Goal: Task Accomplishment & Management: Complete application form

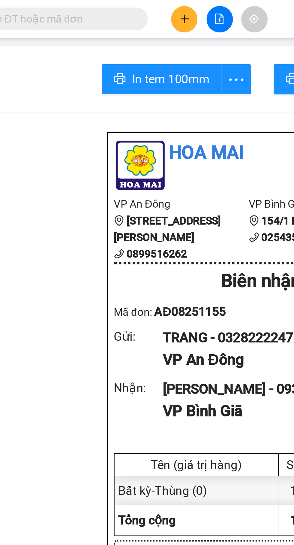
click at [127, 7] on icon "plus" at bounding box center [126, 7] width 4 height 4
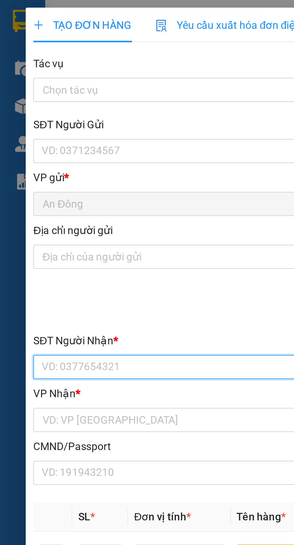
click at [80, 144] on input "SĐT Người Nhận *" at bounding box center [79, 146] width 133 height 10
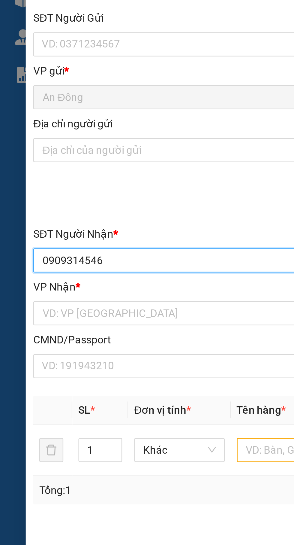
type input "0909314546"
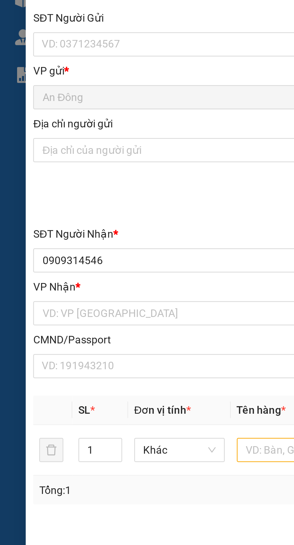
click at [26, 165] on input "search" at bounding box center [77, 166] width 121 height 9
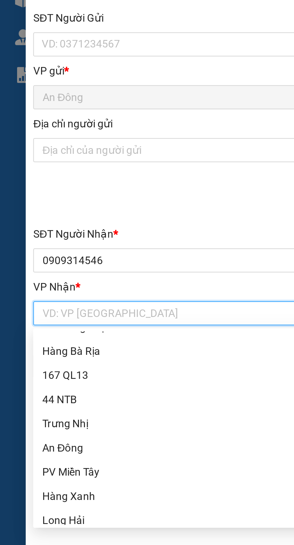
scroll to position [26, 0]
click at [77, 183] on div "Hàng Bà Rịa" at bounding box center [79, 182] width 125 height 7
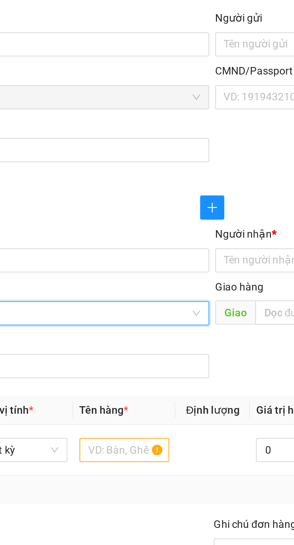
click at [168, 146] on input "Người nhận *" at bounding box center [211, 146] width 119 height 7
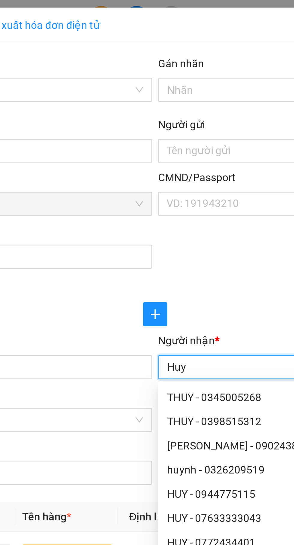
type input "Huy"
click at [186, 104] on div "SĐT Người Gửi VD: 0371234567 Người gửi Tên người gửi VP gửi * An Đông CMND/Pass…" at bounding box center [147, 77] width 270 height 63
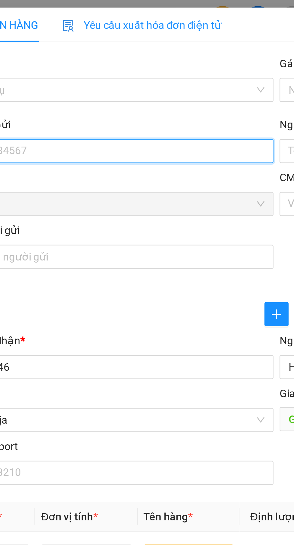
click at [113, 62] on input "SĐT Người Gửi" at bounding box center [79, 60] width 133 height 10
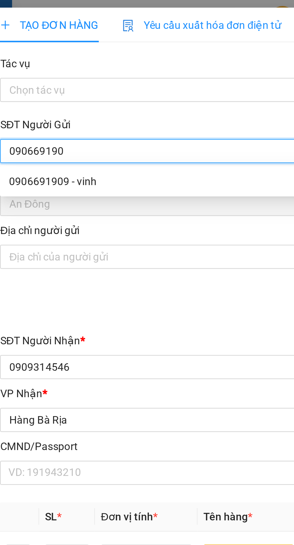
type input "0906691909"
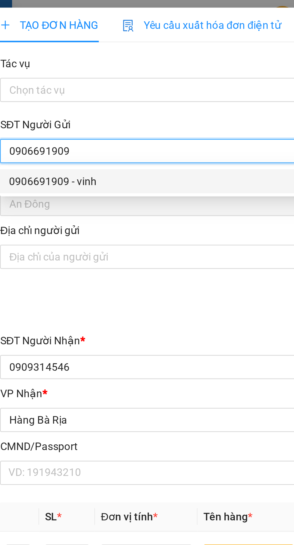
click at [99, 70] on div "0906691909 - vinh" at bounding box center [79, 72] width 125 height 7
type input "vinh"
type input "079081033372"
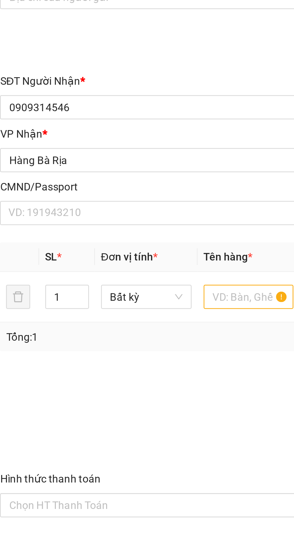
type input "0906691909"
click at [39, 221] on input "1" at bounding box center [40, 221] width 17 height 9
type input "2"
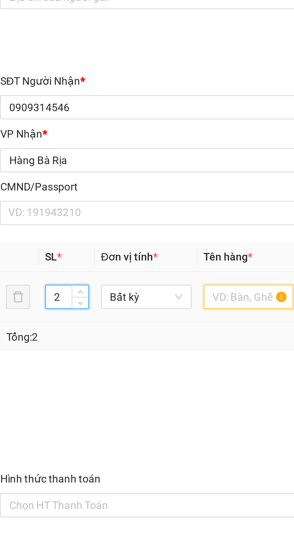
click at [108, 219] on input "text" at bounding box center [112, 221] width 36 height 10
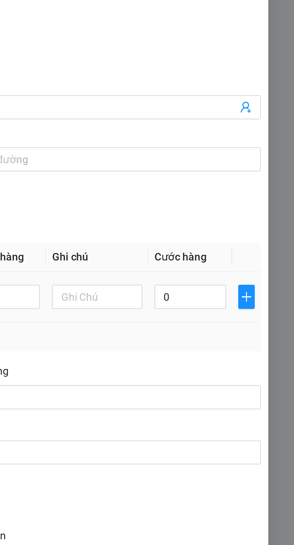
type input "Kiện + tấm"
click at [255, 220] on input "0" at bounding box center [253, 221] width 29 height 10
type input "4"
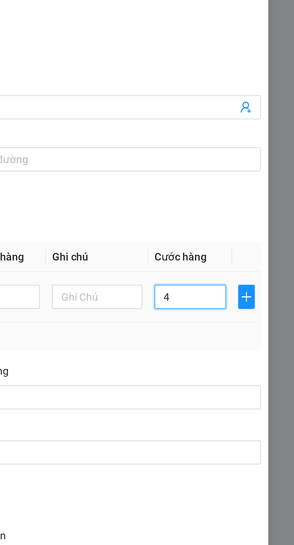
type input "40"
click at [261, 190] on div "SĐT Người Nhận * 0909314546 Người nhận * Huy VP Nhận * Hàng Bà Rịa Giao hàng…" at bounding box center [147, 163] width 270 height 63
type input "40.000"
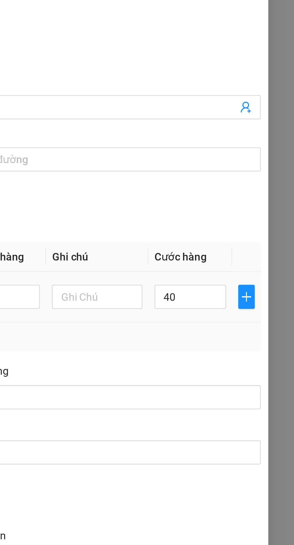
type input "40.000"
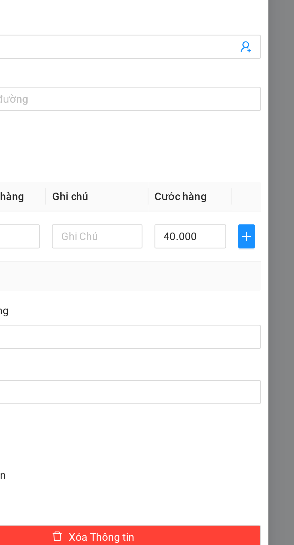
click at [202, 352] on button "[PERSON_NAME] và In" at bounding box center [214, 352] width 133 height 10
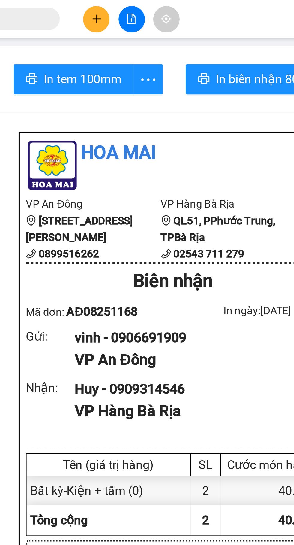
click at [127, 8] on icon "plus" at bounding box center [126, 7] width 4 height 4
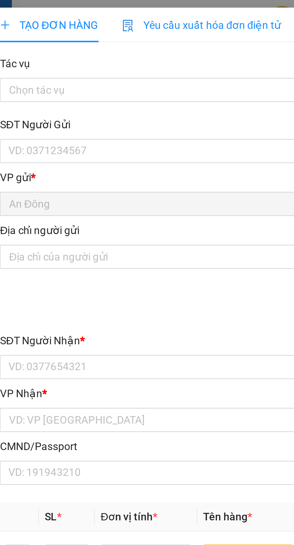
click at [75, 137] on div "SĐT Người Nhận *" at bounding box center [79, 135] width 133 height 7
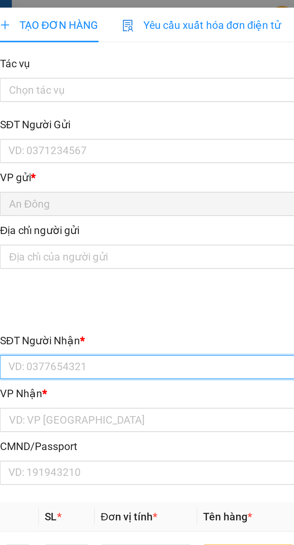
click at [75, 141] on input "SĐT Người Nhận *" at bounding box center [79, 146] width 133 height 10
click at [85, 143] on input "SĐT Người Nhận *" at bounding box center [79, 146] width 133 height 10
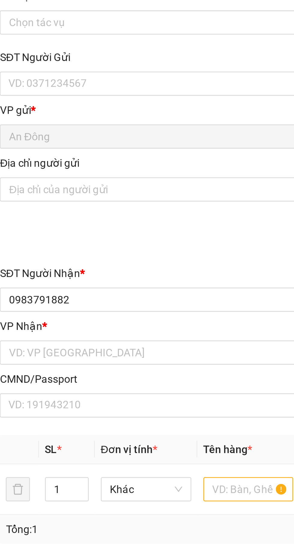
click at [109, 127] on div at bounding box center [147, 125] width 268 height 10
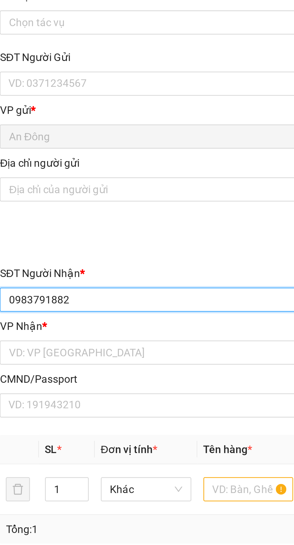
click at [94, 148] on input "0983791882" at bounding box center [79, 146] width 133 height 10
click at [34, 148] on input "0983791882" at bounding box center [79, 146] width 133 height 10
type input "0983790882"
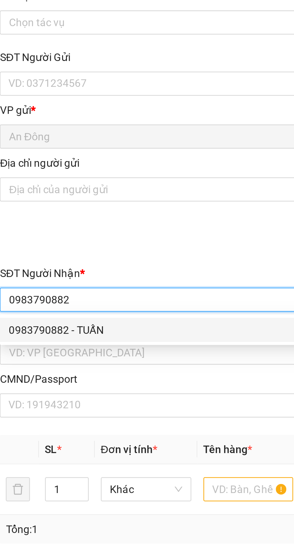
click at [90, 156] on div "0983790882 - TUẤN" at bounding box center [79, 158] width 125 height 7
type input "TUẤN"
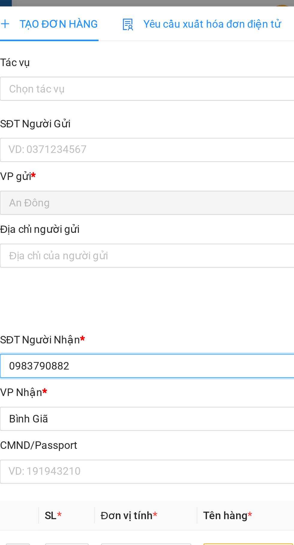
type input "0983790882"
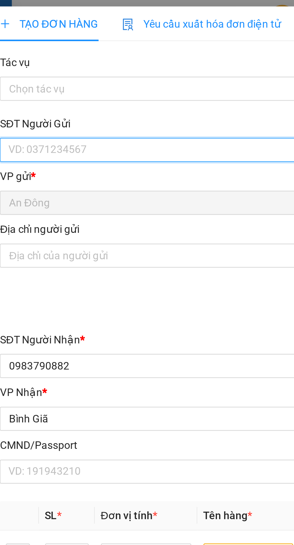
click at [97, 58] on input "SĐT Người Gửi" at bounding box center [79, 60] width 133 height 10
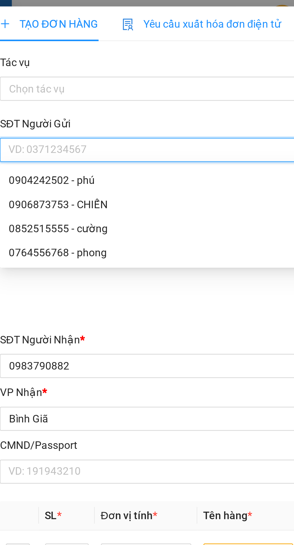
click at [74, 92] on div "0852515555 - cường" at bounding box center [79, 91] width 125 height 7
type input "0852515555"
type input "cường"
type input "079047002235"
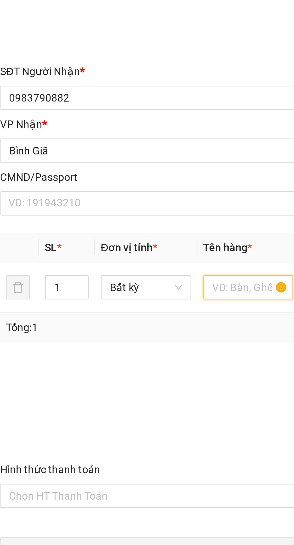
click at [111, 224] on input "text" at bounding box center [112, 221] width 36 height 10
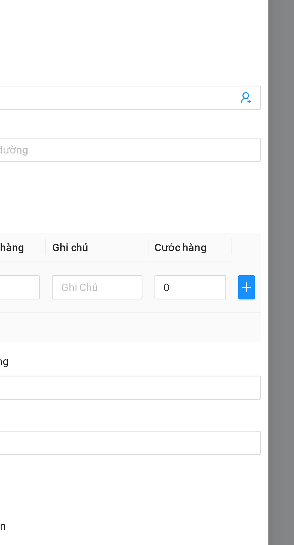
type input "Kiện"
click at [273, 219] on span "plus" at bounding box center [275, 221] width 6 height 5
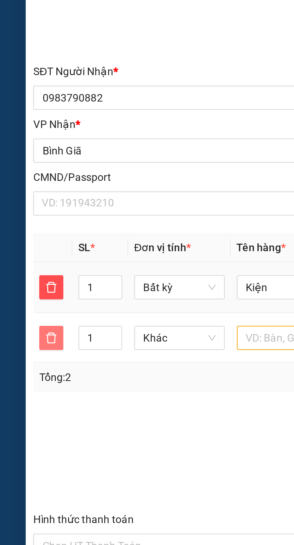
click at [18, 241] on icon "delete" at bounding box center [20, 241] width 5 height 5
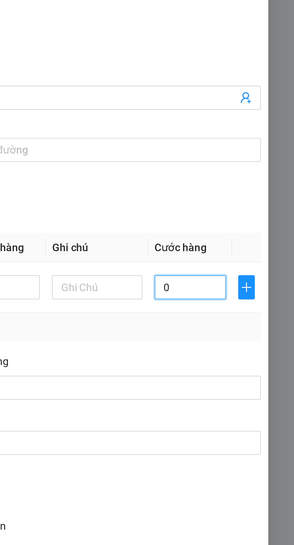
click at [255, 222] on input "0" at bounding box center [253, 221] width 29 height 10
type input "3"
type input "30"
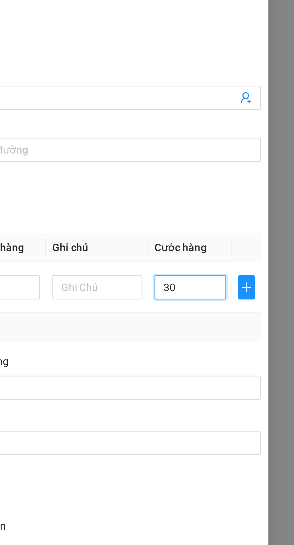
type input "30"
click at [259, 231] on td "30" at bounding box center [252, 221] width 33 height 20
type input "30.000"
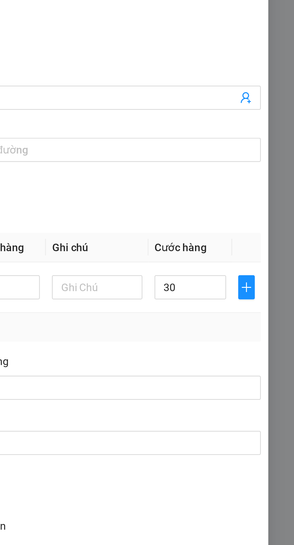
type input "30.000"
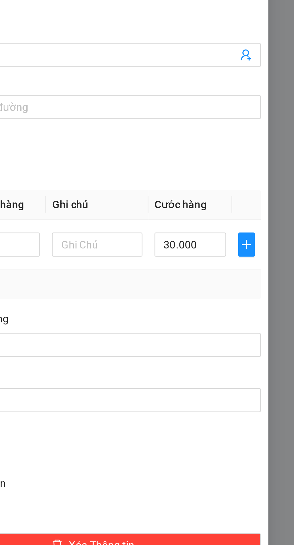
click at [198, 354] on button "[PERSON_NAME] và In" at bounding box center [214, 352] width 133 height 10
